Goal: Information Seeking & Learning: Learn about a topic

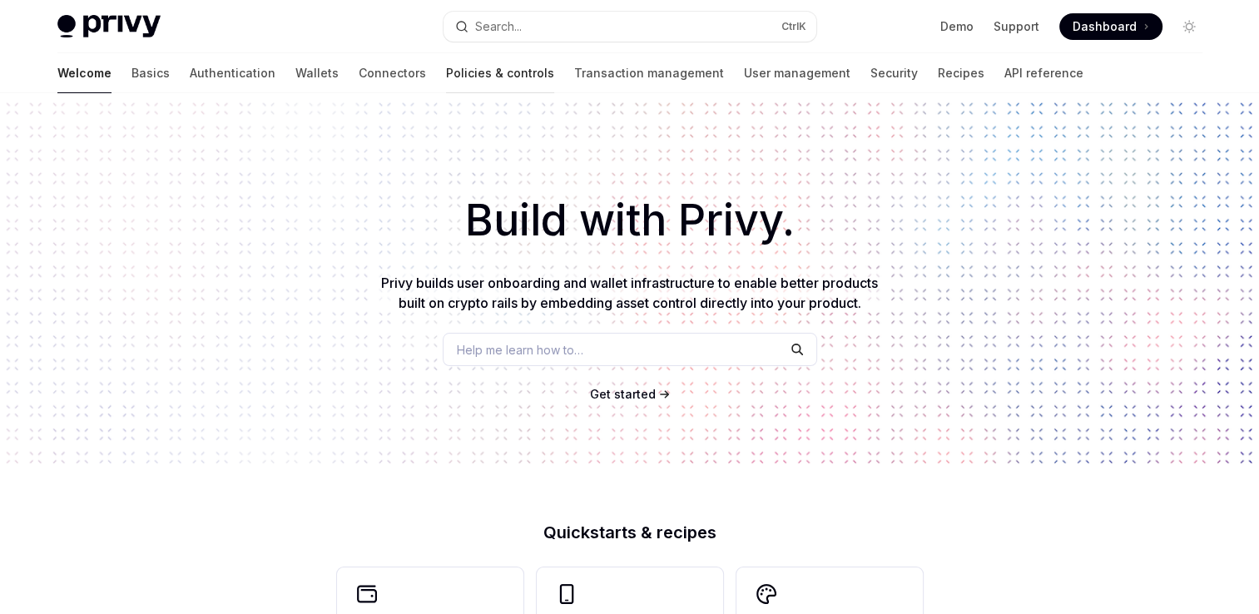
click at [446, 77] on link "Policies & controls" at bounding box center [500, 73] width 108 height 40
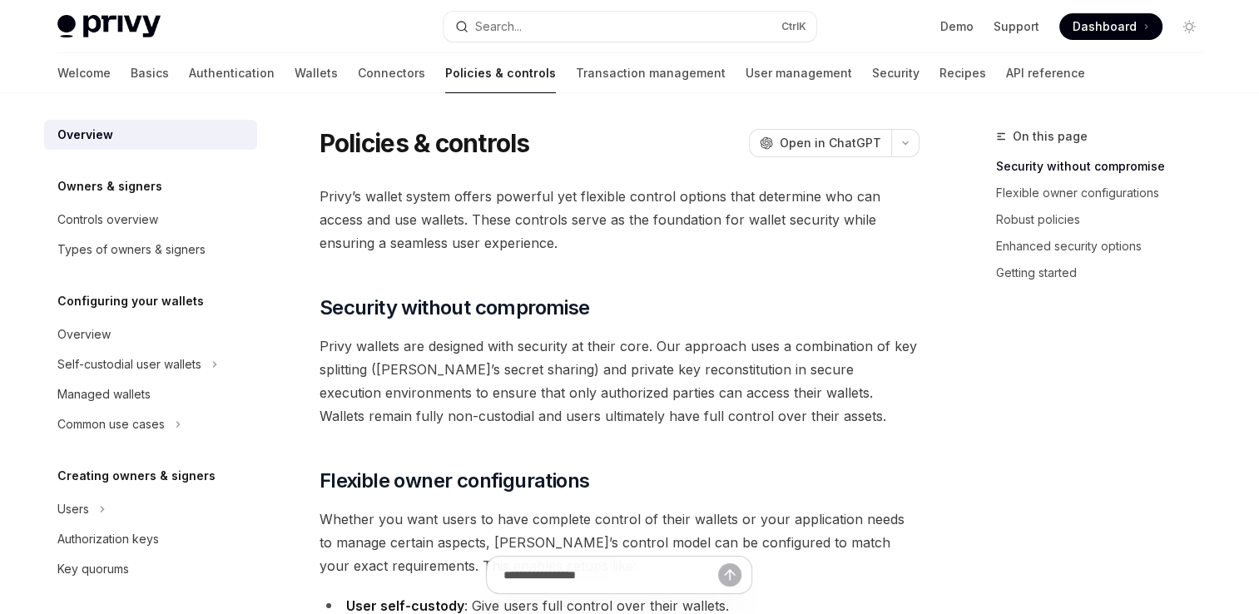
click at [1092, 535] on div "On this page Security without compromise Flexible owner configurations Robust p…" at bounding box center [1089, 370] width 253 height 488
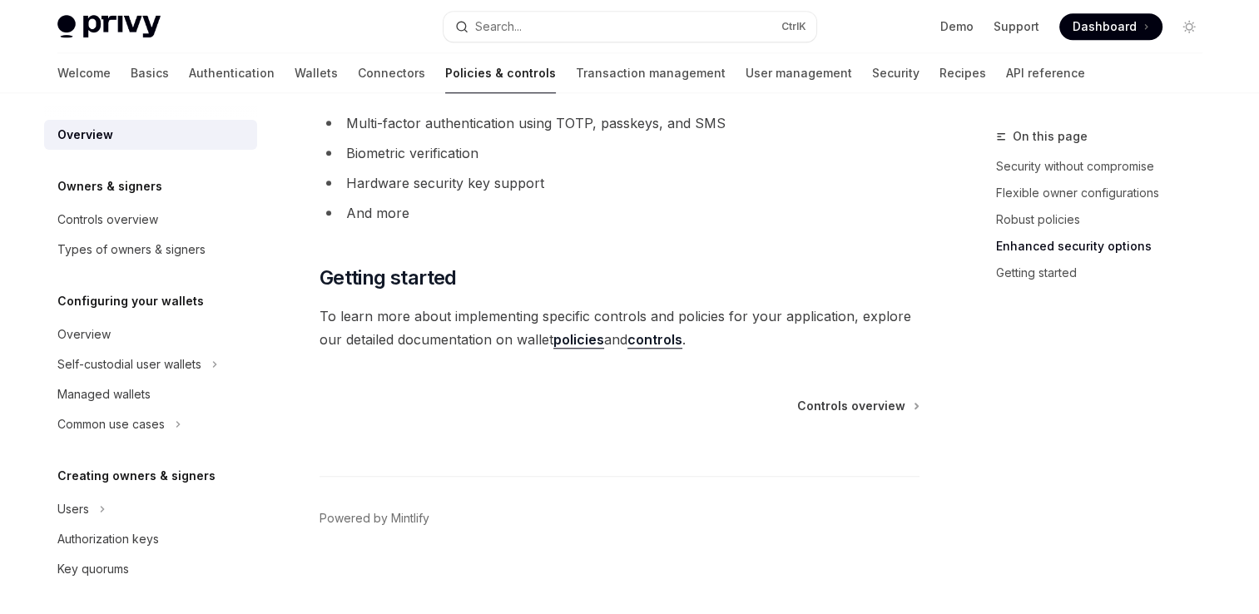
scroll to position [1518, 0]
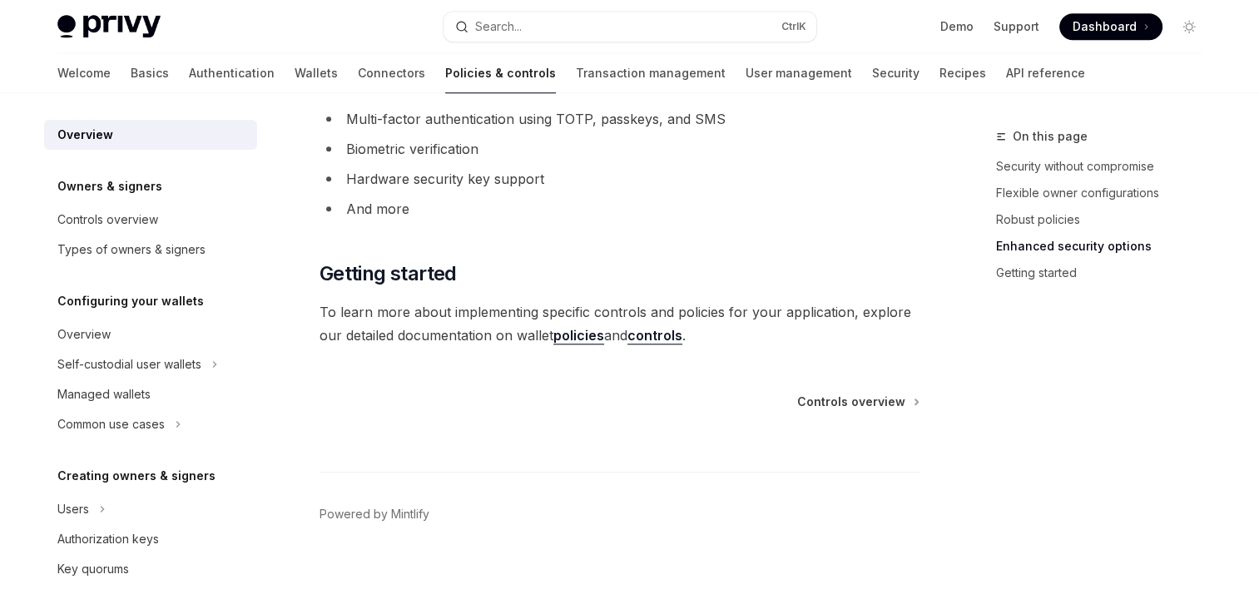
click at [587, 338] on link "policies" at bounding box center [578, 335] width 51 height 17
type textarea "*"
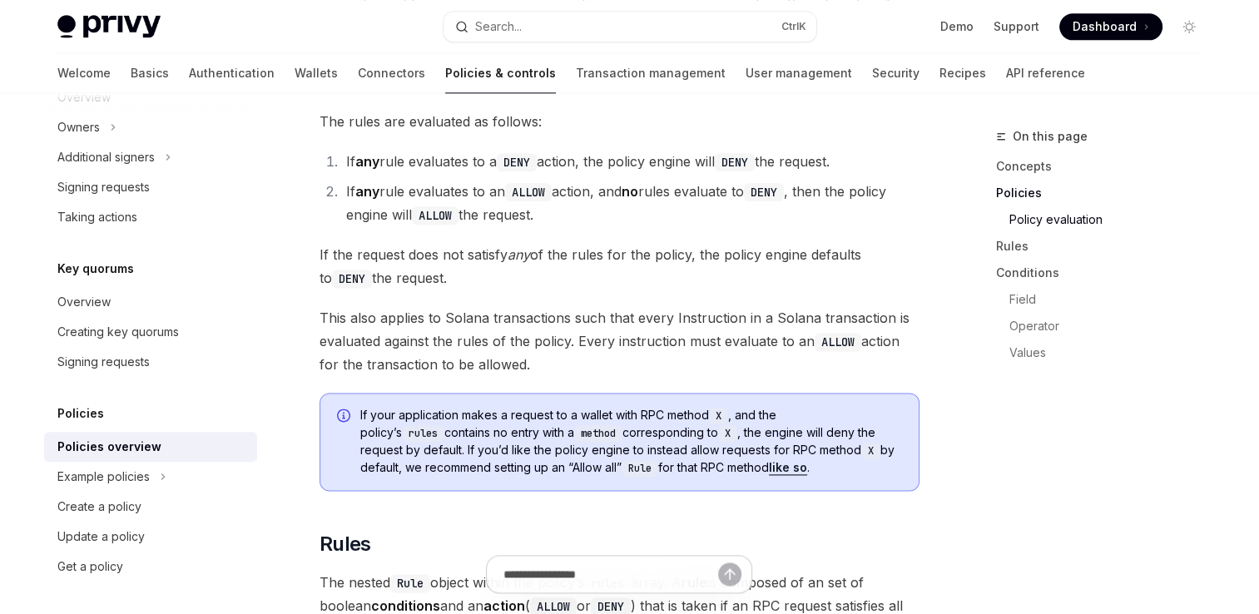
scroll to position [1914, 0]
